Goal: Task Accomplishment & Management: Use online tool/utility

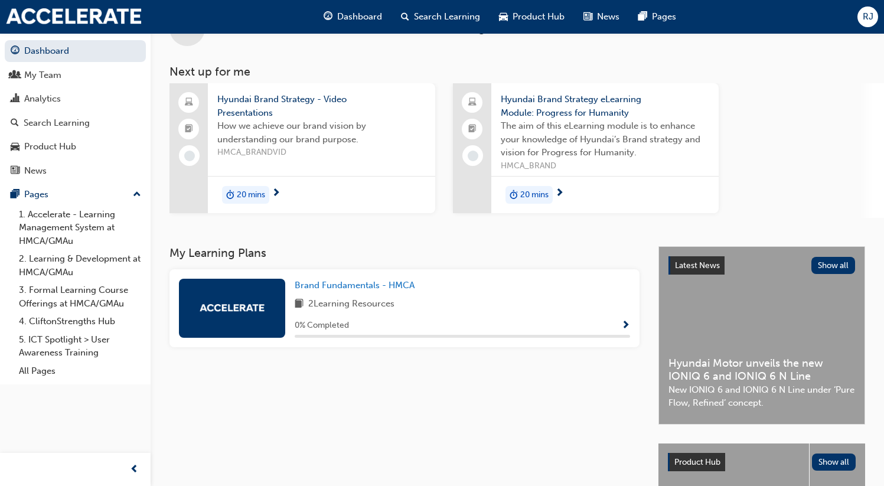
scroll to position [43, 0]
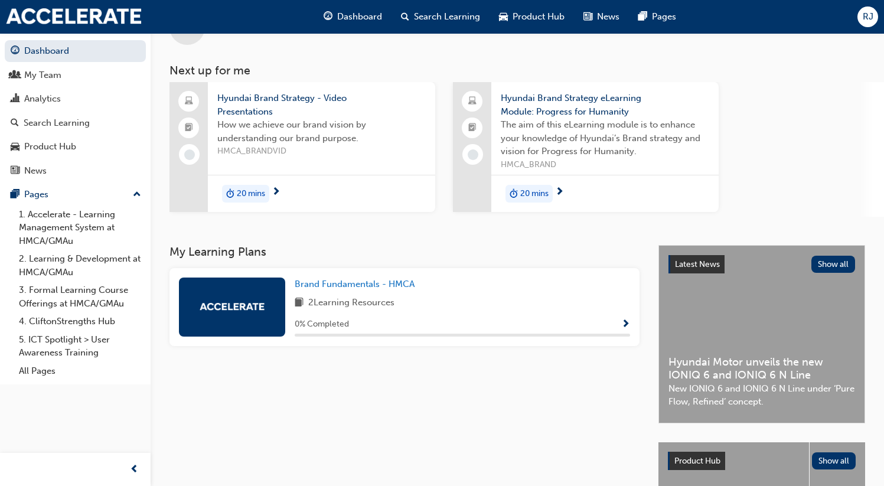
click at [873, 14] on span "RJ" at bounding box center [868, 17] width 11 height 14
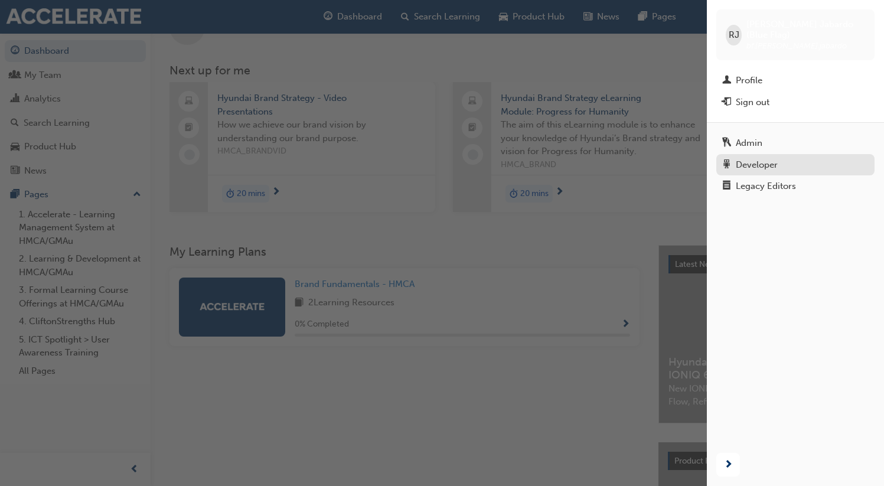
click at [765, 154] on link "Developer" at bounding box center [795, 165] width 158 height 22
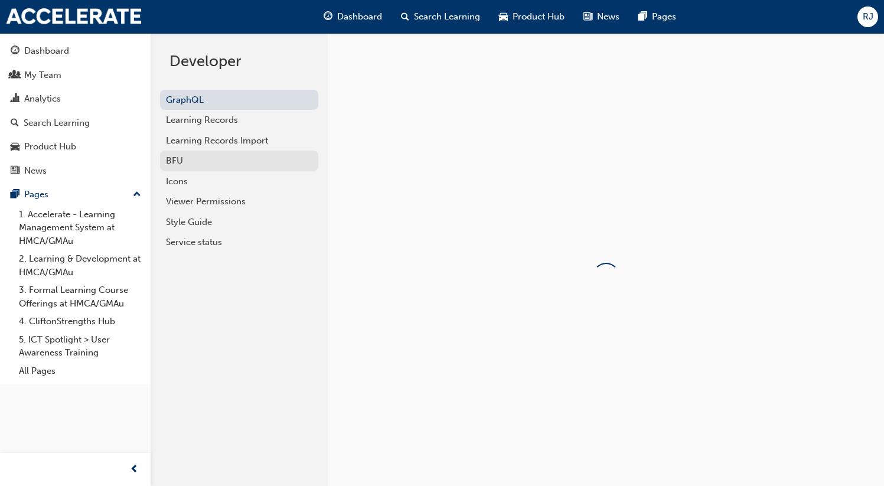
click at [181, 161] on div "BFU" at bounding box center [239, 161] width 146 height 14
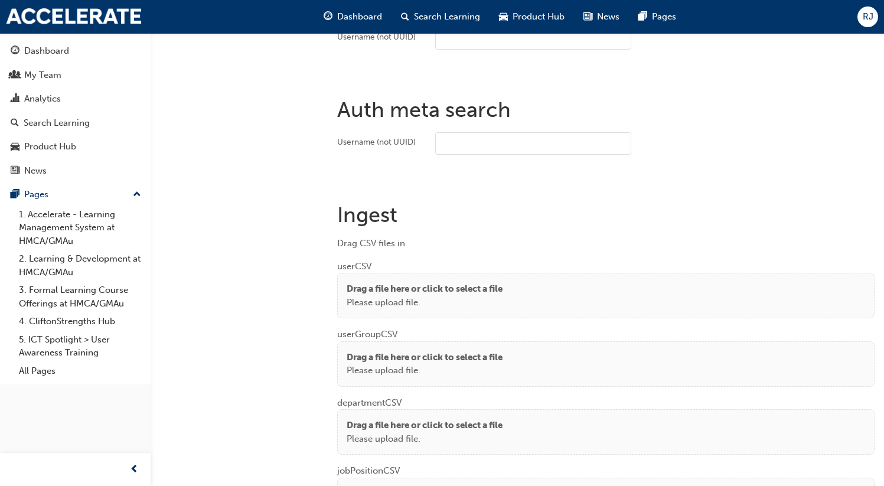
scroll to position [866, 0]
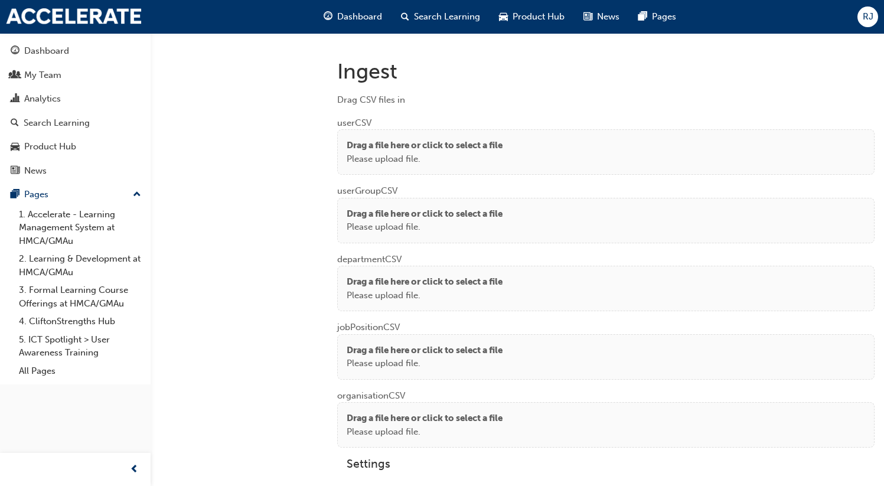
click at [426, 139] on p "Drag a file here or click to select a file" at bounding box center [425, 146] width 156 height 14
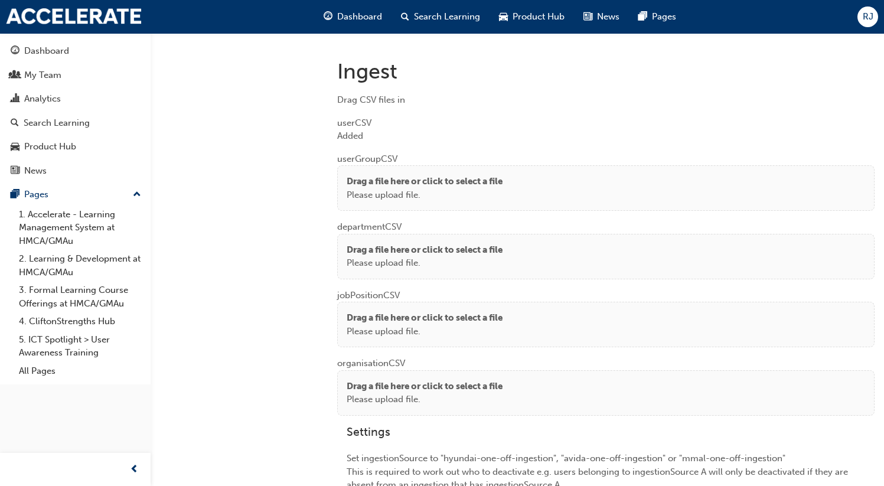
click at [361, 252] on p "Drag a file here or click to select a file" at bounding box center [425, 250] width 156 height 14
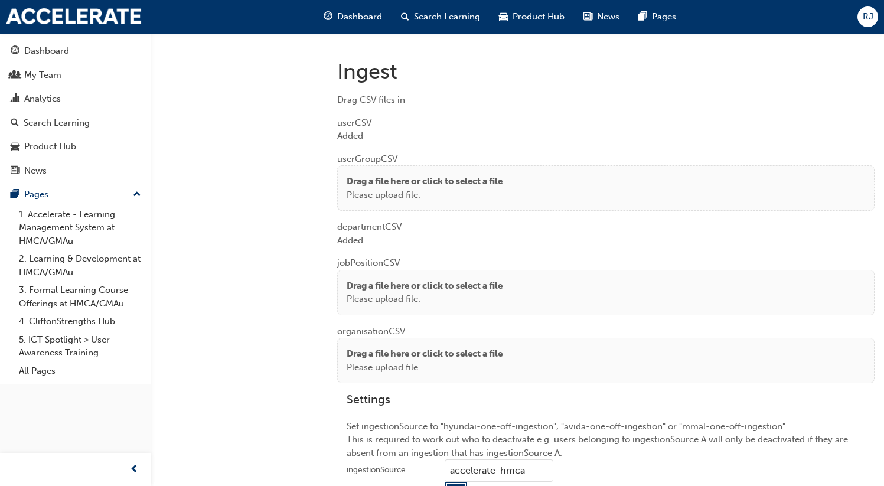
click at [372, 273] on div "Drag a file here or click to select a file Please upload file." at bounding box center [605, 292] width 537 height 45
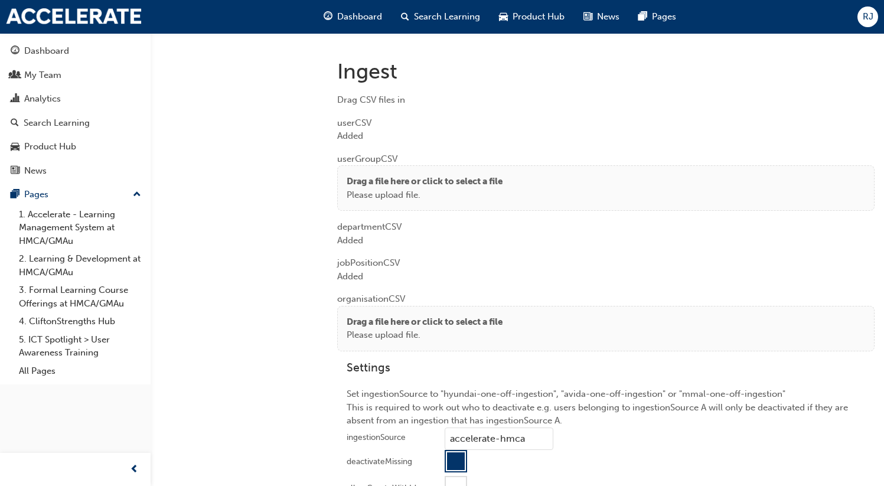
click at [358, 318] on p "Drag a file here or click to select a file" at bounding box center [425, 322] width 156 height 14
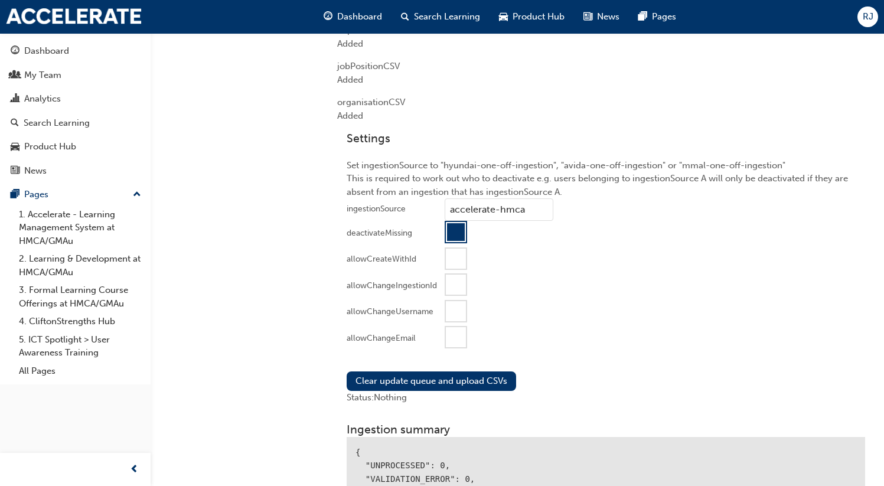
scroll to position [1135, 0]
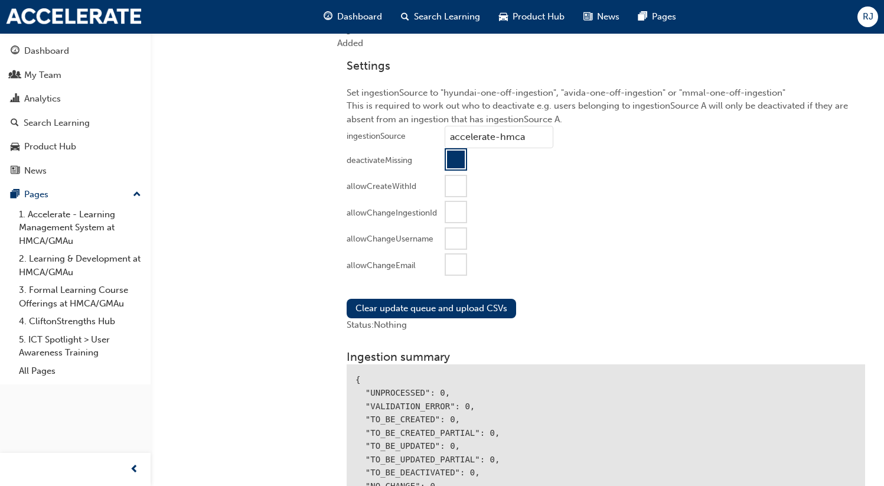
drag, startPoint x: 453, startPoint y: 261, endPoint x: 444, endPoint y: 291, distance: 30.8
click at [453, 262] on div at bounding box center [456, 264] width 20 height 20
drag, startPoint x: 432, startPoint y: 304, endPoint x: 466, endPoint y: 299, distance: 34.7
click at [432, 304] on button "Clear update queue and upload CSVs" at bounding box center [431, 308] width 169 height 19
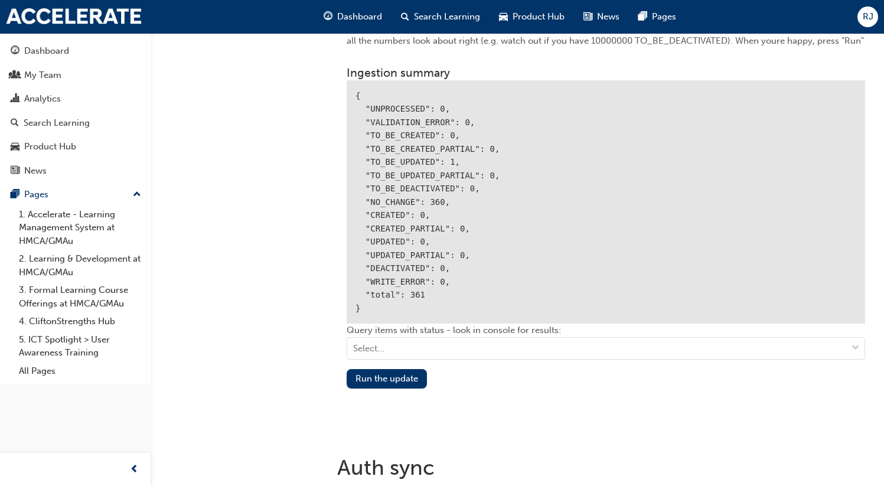
scroll to position [1513, 0]
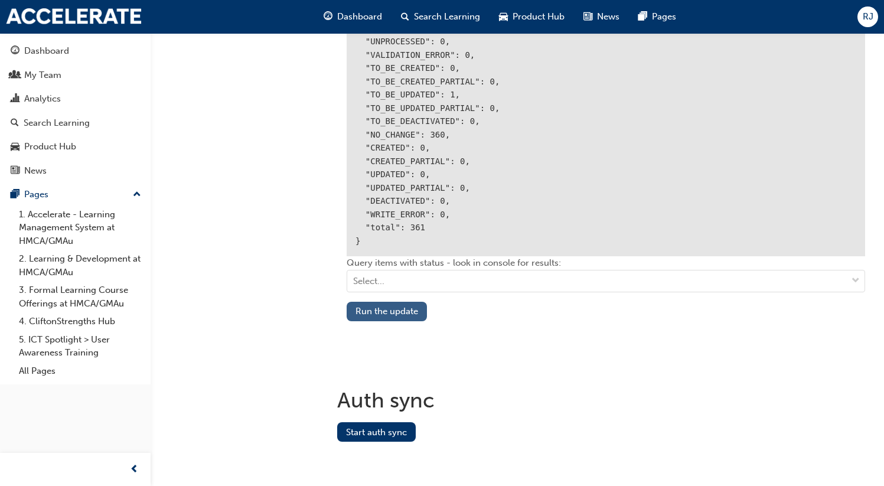
click at [404, 309] on button "Run the update" at bounding box center [387, 311] width 80 height 19
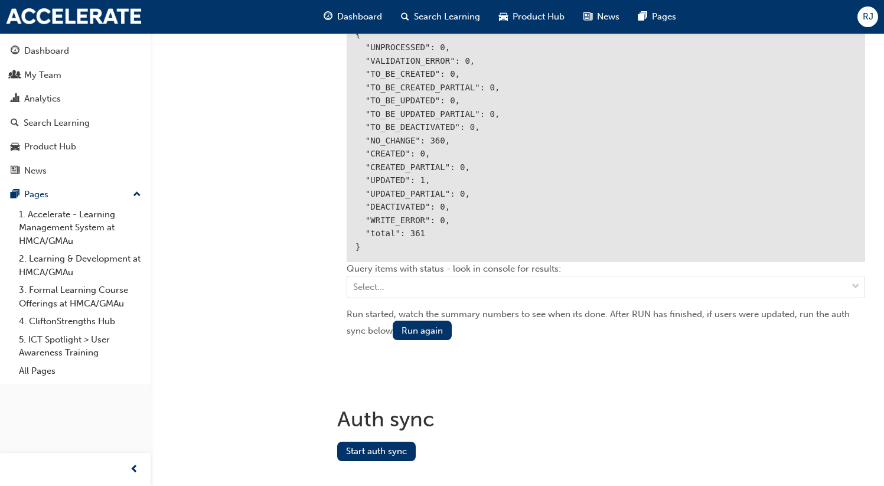
scroll to position [1526, 0]
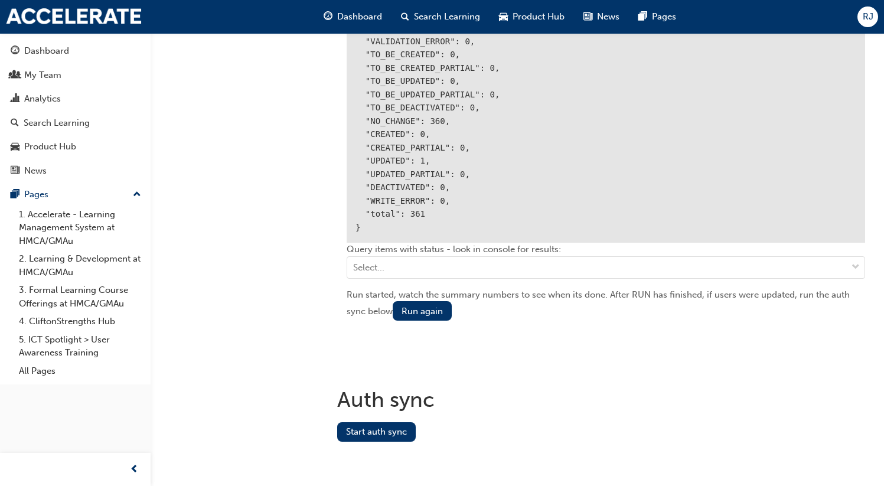
drag, startPoint x: 381, startPoint y: 425, endPoint x: 416, endPoint y: 400, distance: 42.3
click at [381, 425] on button "Start auth sync" at bounding box center [376, 431] width 79 height 19
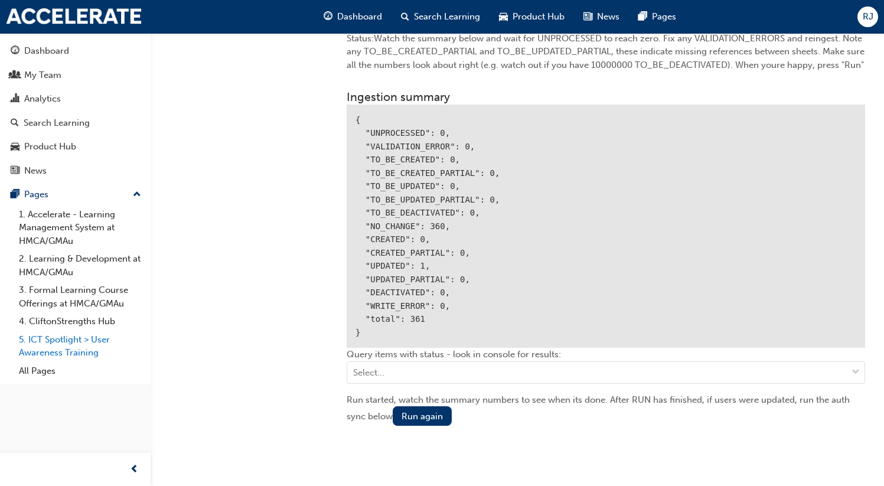
scroll to position [1400, 0]
